Goal: Information Seeking & Learning: Learn about a topic

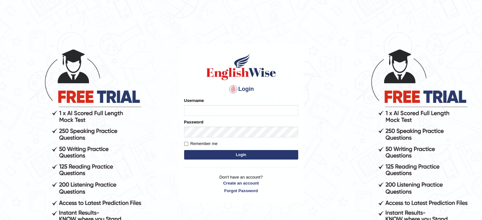
type input "Keyur"
click at [222, 155] on button "Login" at bounding box center [241, 154] width 114 height 9
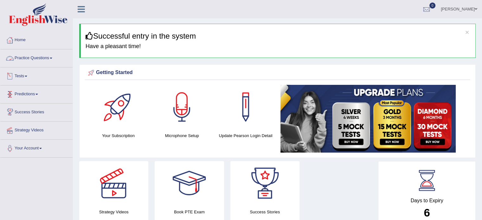
click at [41, 61] on link "Practice Questions" at bounding box center [36, 57] width 72 height 16
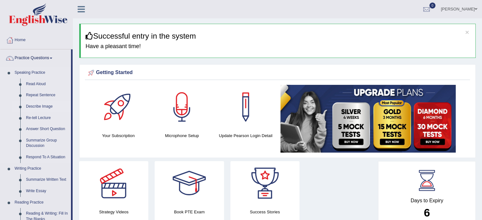
click at [37, 105] on link "Describe Image" at bounding box center [47, 106] width 48 height 11
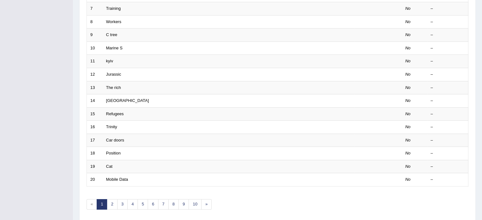
scroll to position [197, 0]
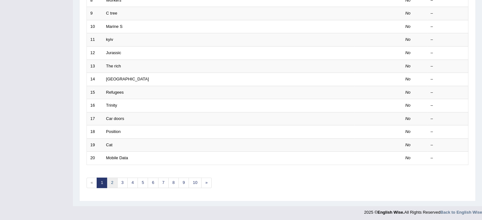
click at [111, 181] on link "2" at bounding box center [112, 183] width 10 height 10
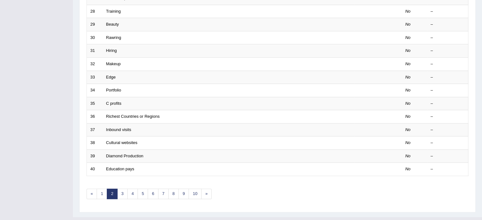
scroll to position [197, 0]
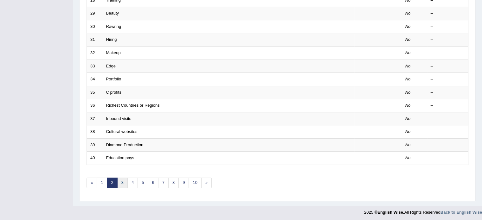
click at [120, 183] on link "3" at bounding box center [122, 183] width 10 height 10
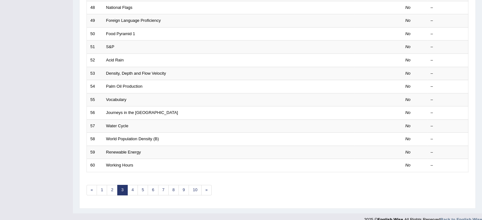
scroll to position [194, 0]
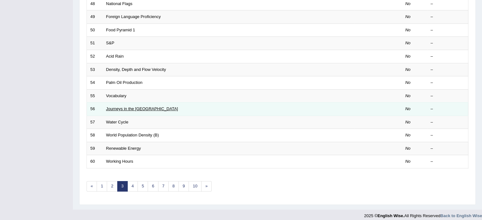
click at [127, 107] on link "Journeys in the [GEOGRAPHIC_DATA]" at bounding box center [142, 108] width 72 height 5
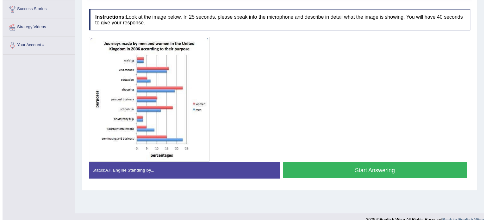
scroll to position [103, 0]
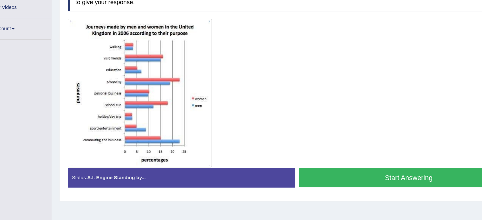
click at [310, 170] on button "Start Answering" at bounding box center [373, 170] width 185 height 16
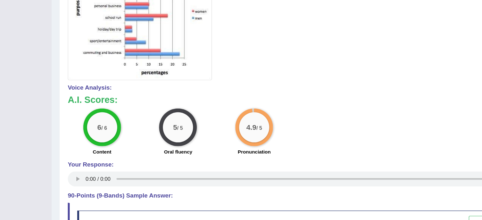
scroll to position [164, 0]
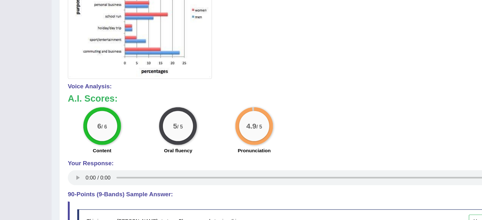
click at [356, 147] on div "6 / 6 Content 5 / 5 Oral fluency 4.9 / 5 Pronunciation" at bounding box center [274, 145] width 383 height 41
click at [310, 133] on div "6 / 6 Content 5 / 5 Oral fluency 4.9 / 5 Pronunciation" at bounding box center [274, 145] width 383 height 41
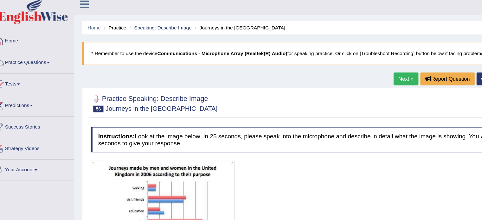
scroll to position [3, 0]
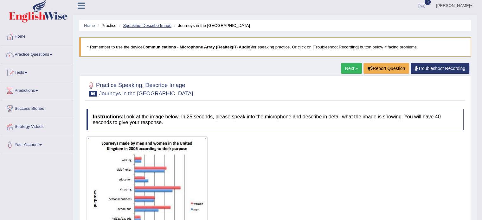
click at [148, 23] on link "Speaking: Describe Image" at bounding box center [147, 25] width 48 height 5
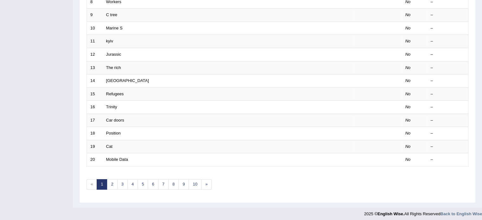
scroll to position [196, 0]
click at [112, 181] on link "2" at bounding box center [112, 184] width 10 height 10
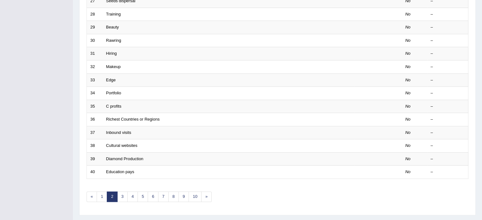
scroll to position [196, 0]
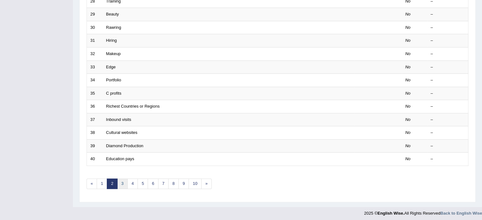
click at [123, 183] on link "3" at bounding box center [122, 184] width 10 height 10
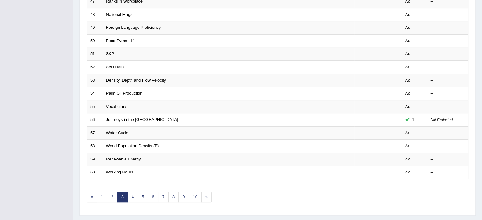
scroll to position [183, 0]
click at [129, 194] on link "4" at bounding box center [132, 197] width 10 height 10
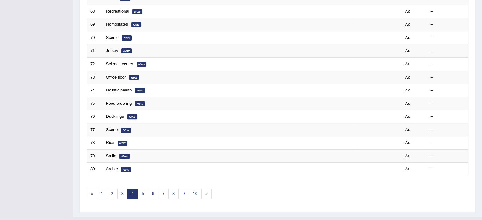
scroll to position [187, 0]
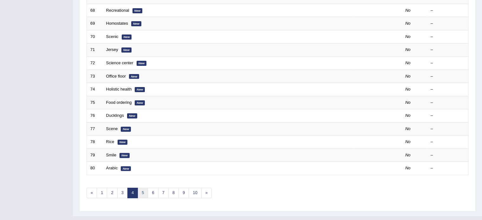
click at [143, 193] on link "5" at bounding box center [142, 193] width 10 height 10
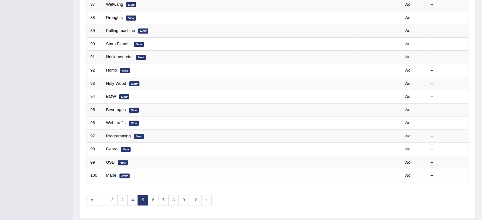
scroll to position [180, 0]
click at [101, 196] on link "1" at bounding box center [102, 199] width 10 height 10
